Goal: Information Seeking & Learning: Learn about a topic

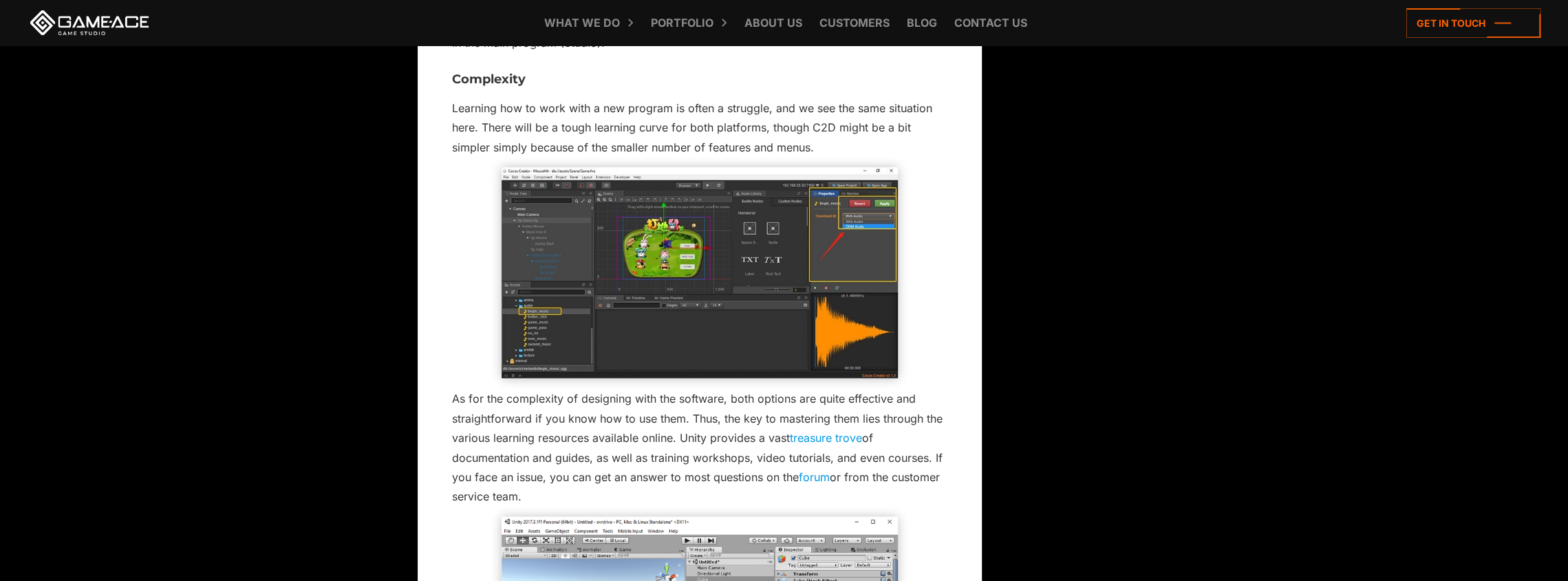
scroll to position [1996, 0]
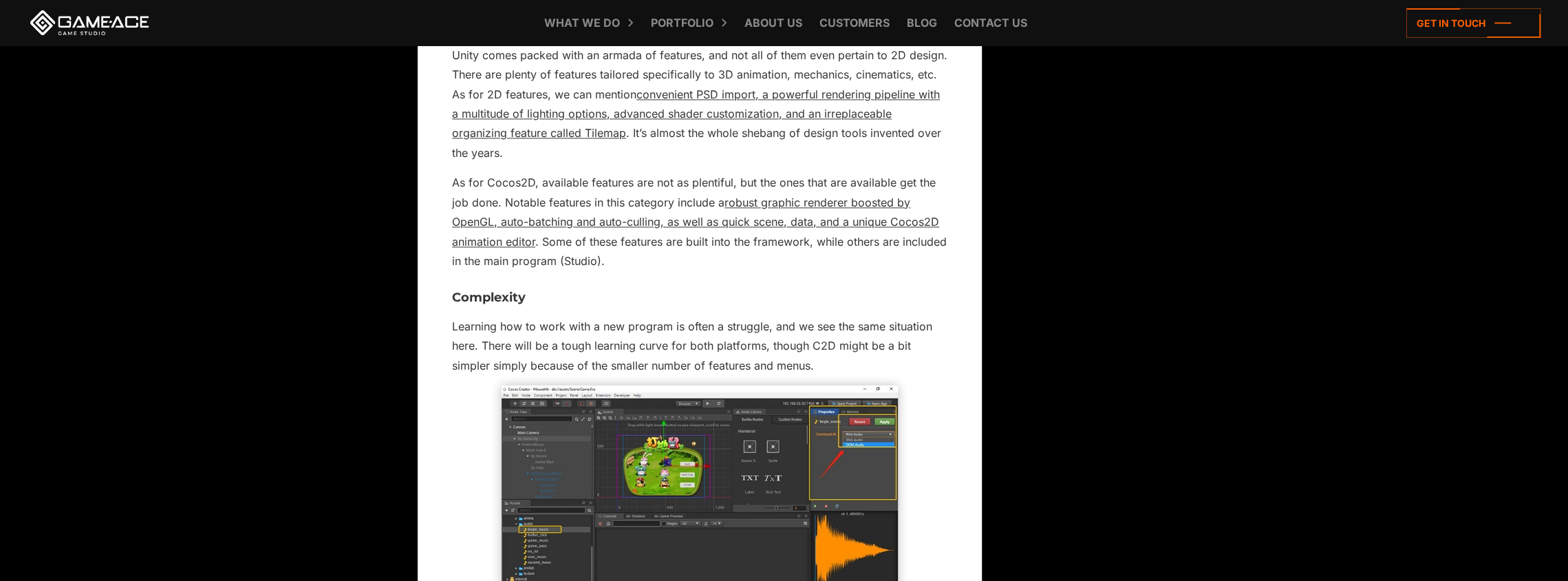
scroll to position [1858, 0]
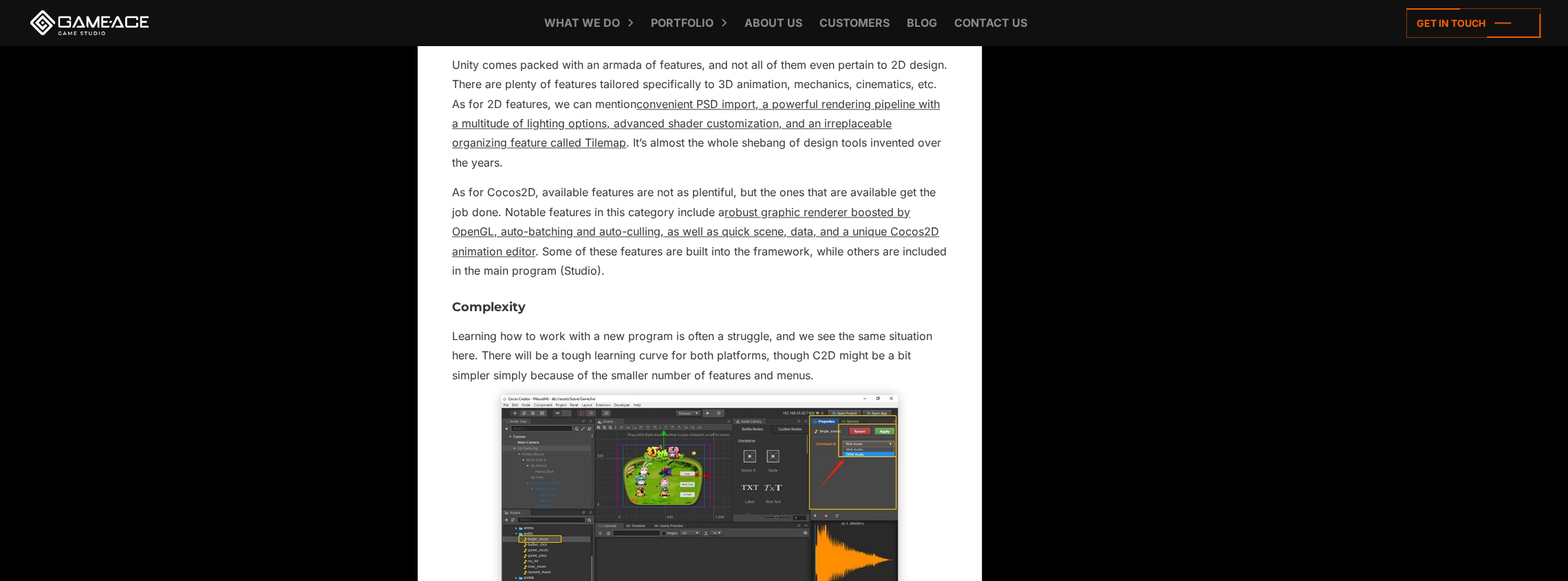
click at [749, 326] on p "Learning how to work with a new program is often a struggle, and we see the sam…" at bounding box center [699, 355] width 495 height 59
click at [524, 326] on p "Learning how to work with a new program is often a struggle, and we see the sam…" at bounding box center [699, 355] width 495 height 59
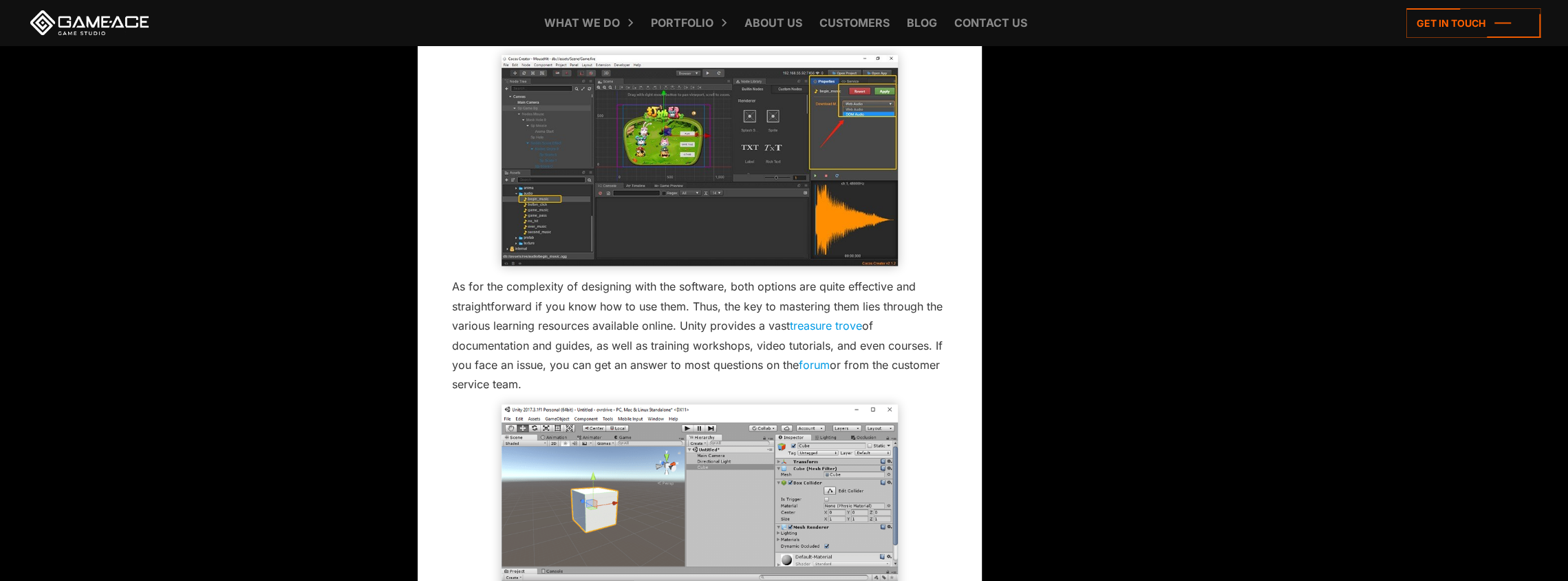
scroll to position [2198, 0]
drag, startPoint x: 677, startPoint y: 302, endPoint x: 684, endPoint y: 359, distance: 57.4
click at [684, 359] on p "As for the complexity of designing with the software, both options are quite ef…" at bounding box center [699, 335] width 495 height 118
click at [619, 357] on p "As for the complexity of designing with the software, both options are quite ef…" at bounding box center [699, 335] width 495 height 118
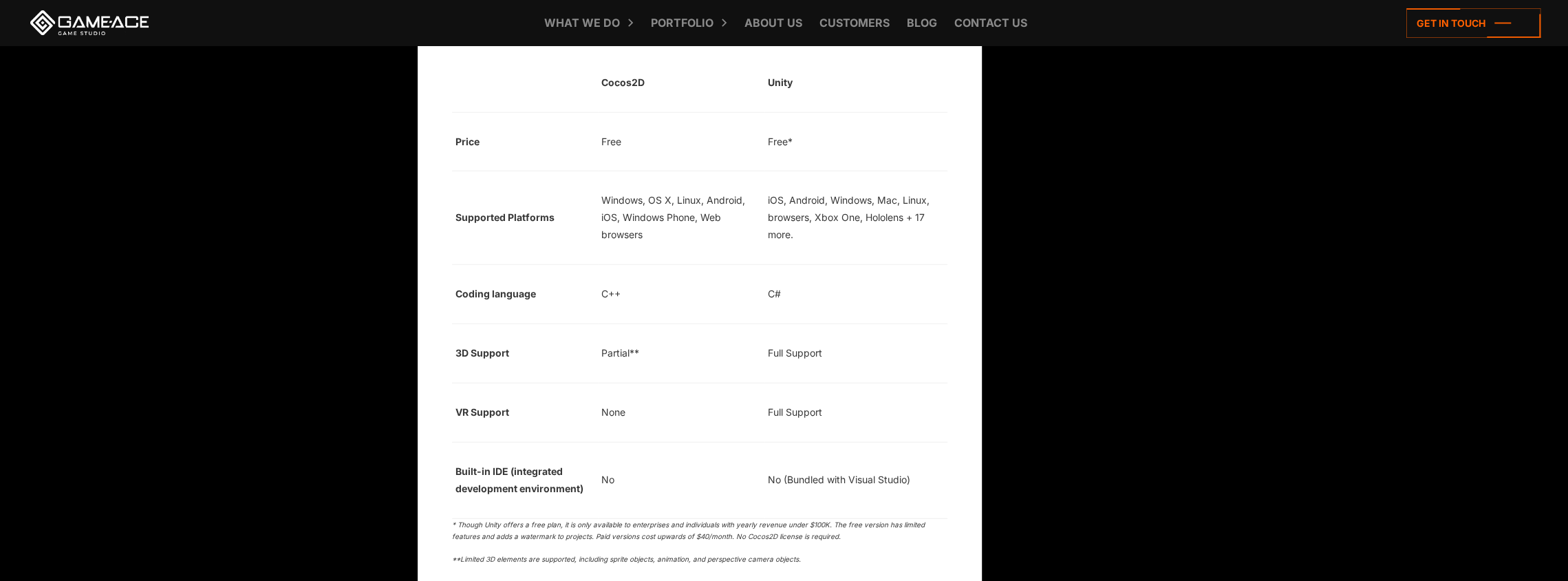
scroll to position [3367, 0]
drag, startPoint x: 813, startPoint y: 534, endPoint x: 461, endPoint y: 539, distance: 352.0
click at [461, 552] on p "**Limited 3D elements are supported, including sprite objects, animation, and p…" at bounding box center [699, 558] width 495 height 13
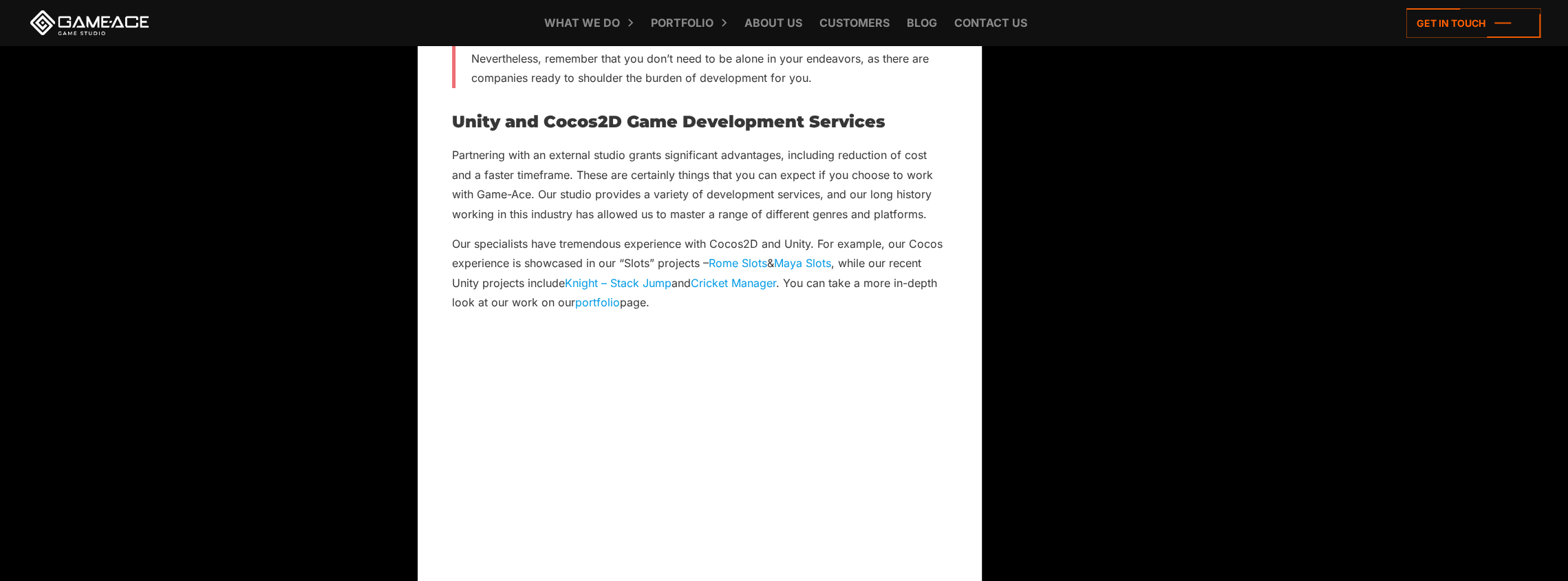
scroll to position [4744, 0]
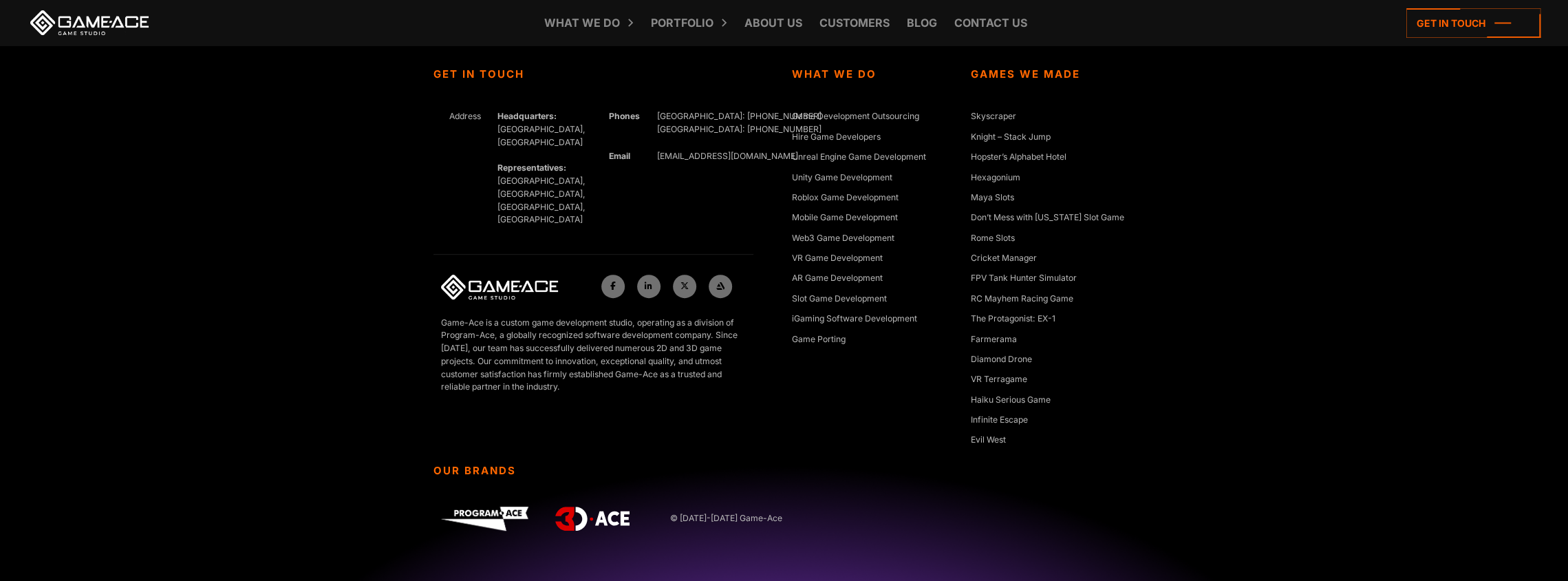
scroll to position [5142, 0]
